Goal: Task Accomplishment & Management: Manage account settings

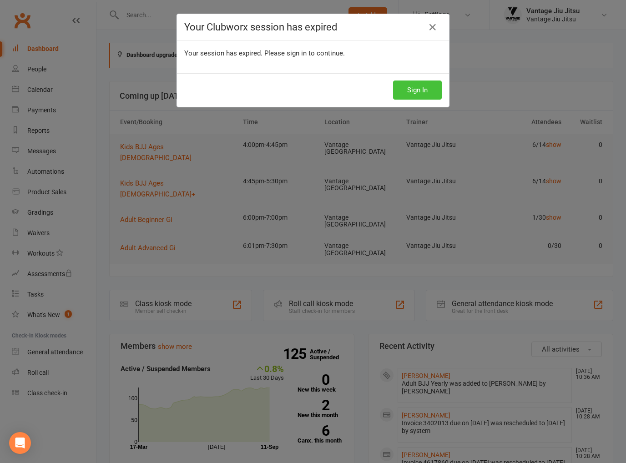
click at [409, 93] on button "Sign In" at bounding box center [417, 90] width 49 height 19
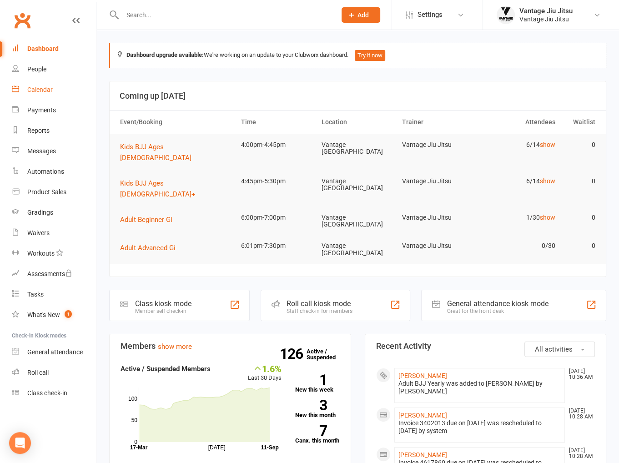
click at [42, 93] on link "Calendar" at bounding box center [54, 90] width 84 height 20
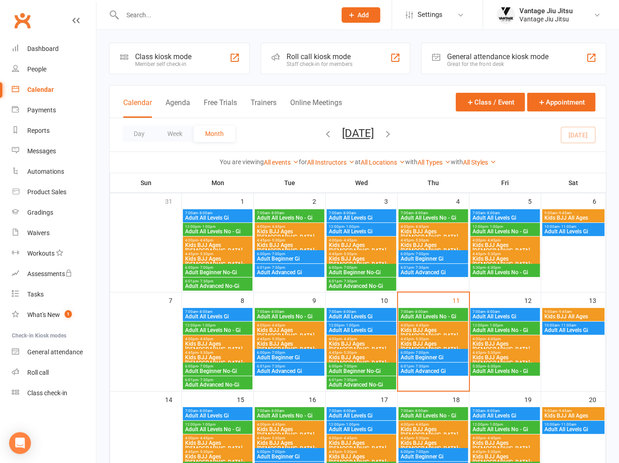
click at [286, 331] on span "Kids BJJ Ages [DEMOGRAPHIC_DATA]" at bounding box center [290, 333] width 66 height 11
click at [361, 343] on span "Kids BJJ Ages [DEMOGRAPHIC_DATA]" at bounding box center [362, 346] width 66 height 11
click at [430, 332] on span "Kids BJJ Ages [DEMOGRAPHIC_DATA]" at bounding box center [433, 333] width 66 height 11
click at [573, 312] on span "9:00am - 9:45am" at bounding box center [573, 312] width 59 height 4
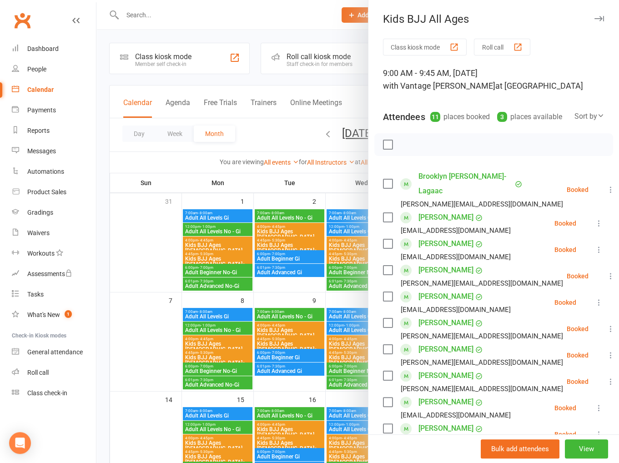
click at [155, 292] on div at bounding box center [357, 231] width 523 height 463
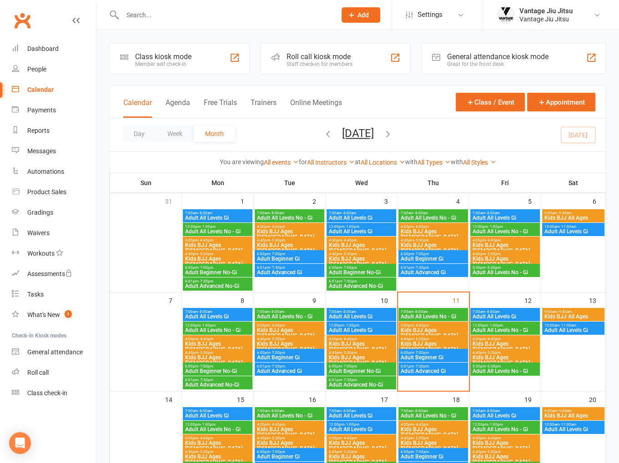
click at [238, 340] on span "4:00pm - 4:45pm" at bounding box center [218, 339] width 66 height 4
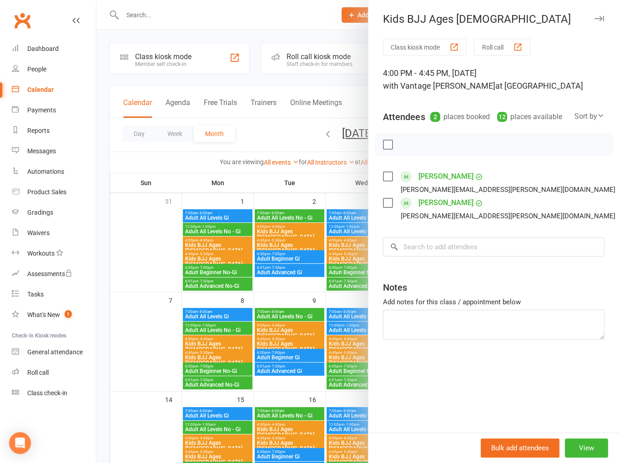
click at [135, 265] on div at bounding box center [357, 231] width 523 height 463
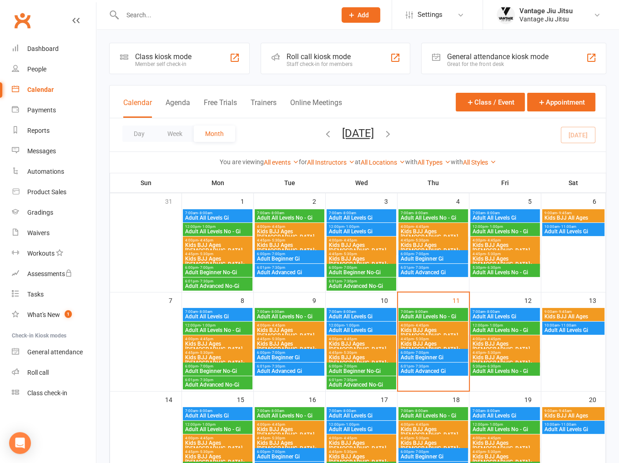
click at [507, 345] on span "Kids BJJ Ages [DEMOGRAPHIC_DATA]" at bounding box center [505, 346] width 66 height 11
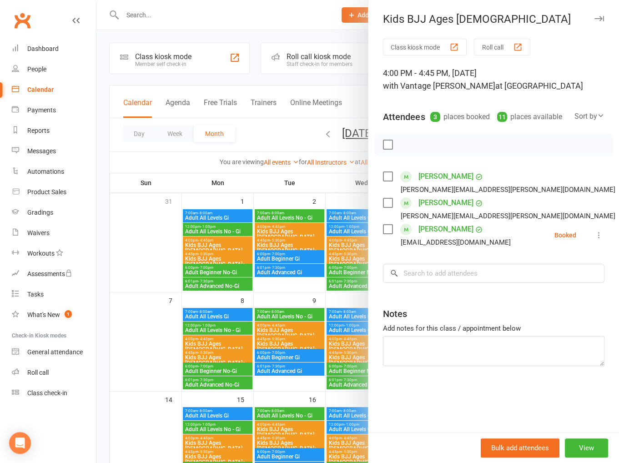
click at [445, 177] on link "[PERSON_NAME]" at bounding box center [445, 176] width 55 height 15
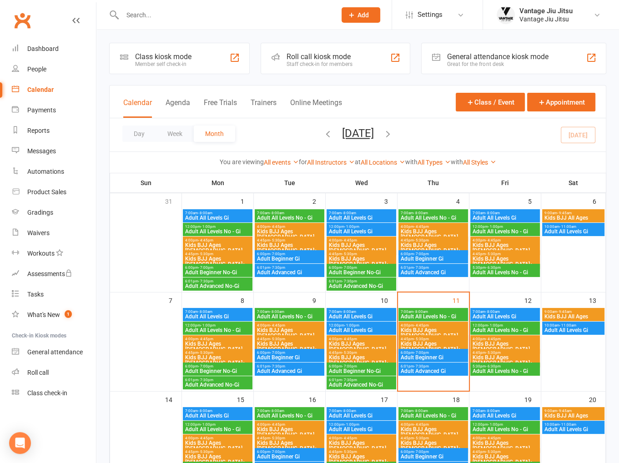
click at [507, 342] on span "Kids BJJ Ages [DEMOGRAPHIC_DATA]" at bounding box center [505, 346] width 66 height 11
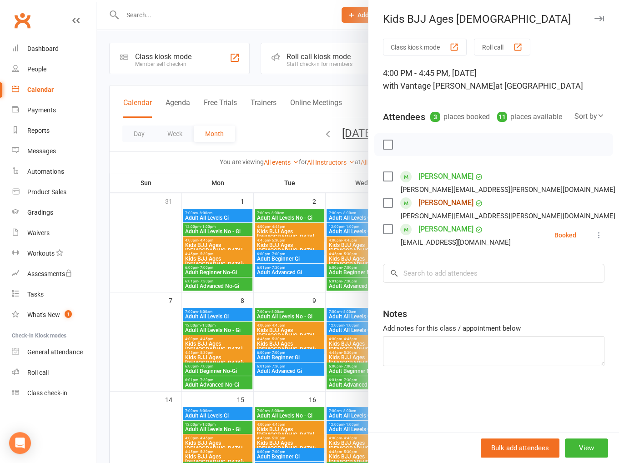
click at [442, 209] on link "[PERSON_NAME]" at bounding box center [445, 203] width 55 height 15
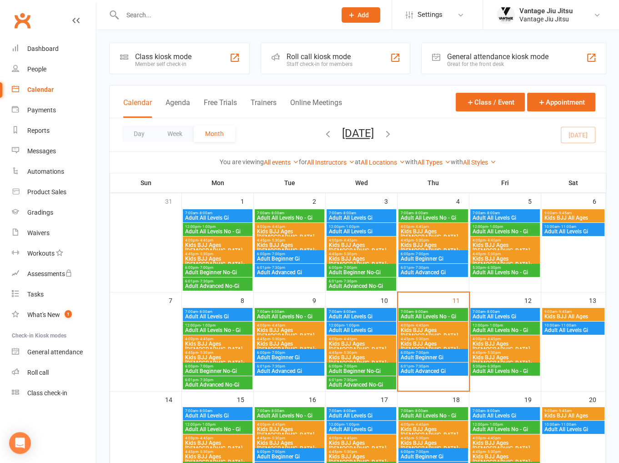
click at [508, 344] on span "Kids BJJ Ages [DEMOGRAPHIC_DATA]" at bounding box center [505, 346] width 66 height 11
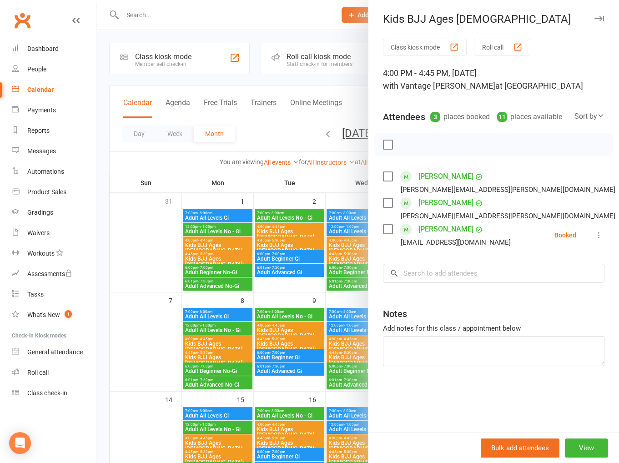
click at [423, 230] on link "[PERSON_NAME]" at bounding box center [445, 229] width 55 height 15
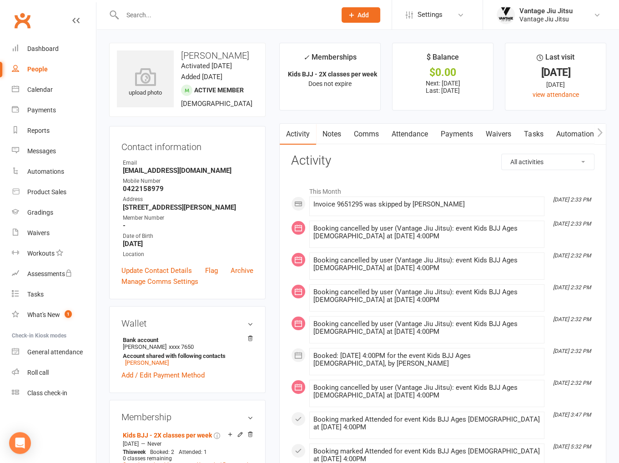
click at [25, 24] on link "Clubworx" at bounding box center [22, 20] width 23 height 23
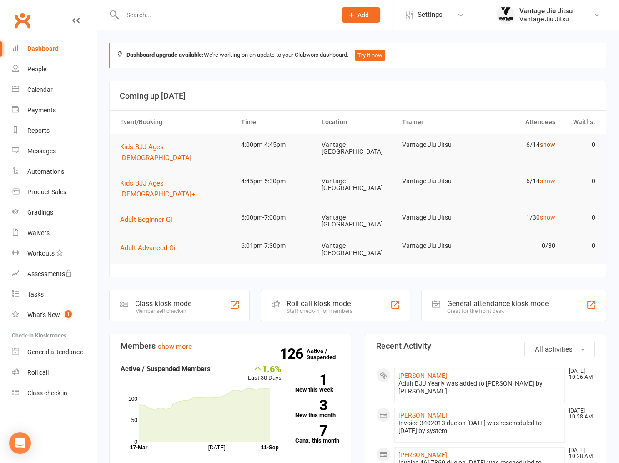
click at [553, 145] on link "show" at bounding box center [547, 144] width 15 height 7
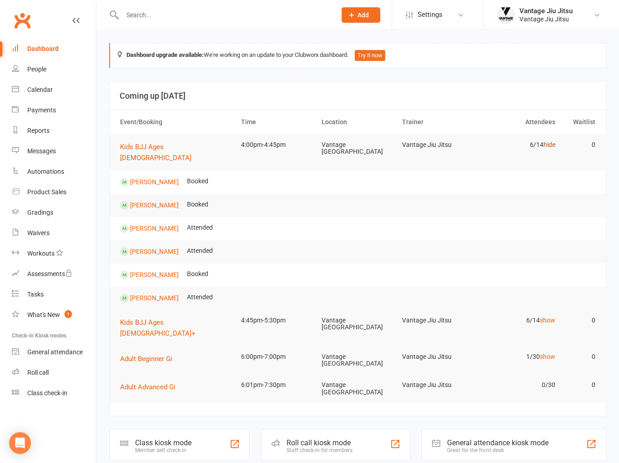
click at [553, 145] on link "hide" at bounding box center [549, 144] width 12 height 7
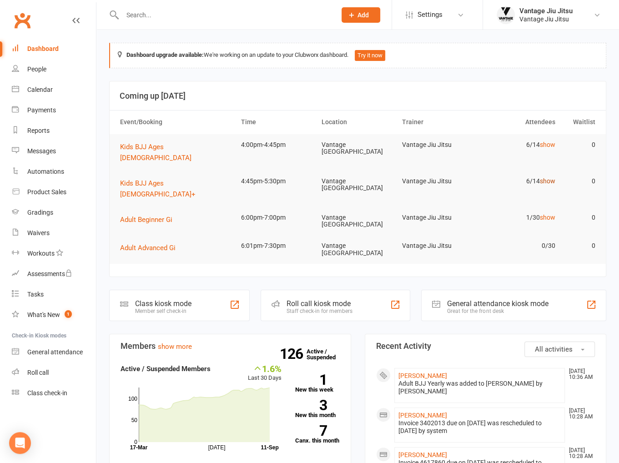
click at [548, 177] on link "show" at bounding box center [547, 180] width 15 height 7
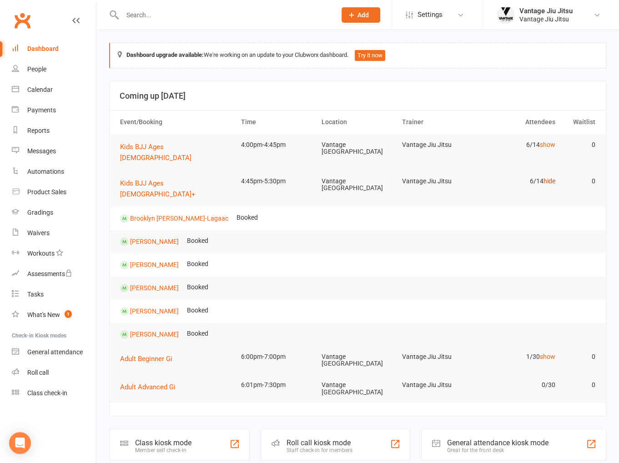
click at [548, 177] on link "hide" at bounding box center [549, 180] width 12 height 7
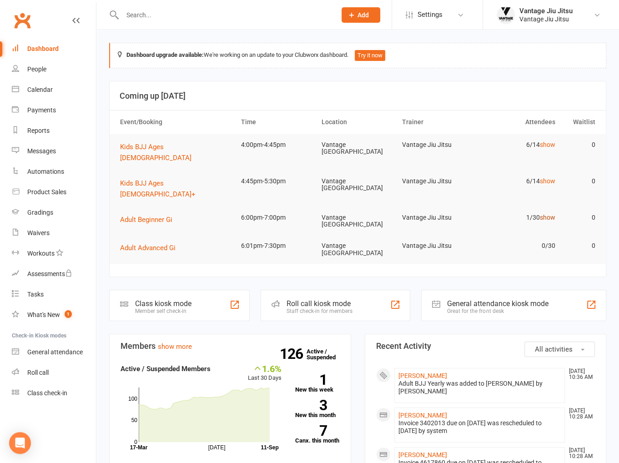
click at [552, 214] on link "show" at bounding box center [547, 217] width 15 height 7
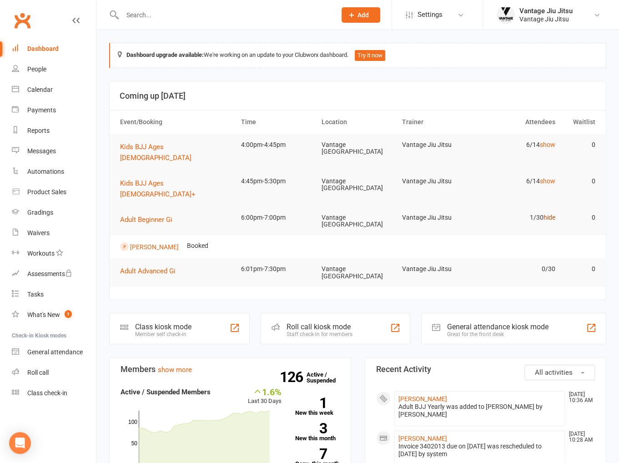
click at [549, 214] on link "hide" at bounding box center [549, 217] width 12 height 7
